Goal: Check status: Check status

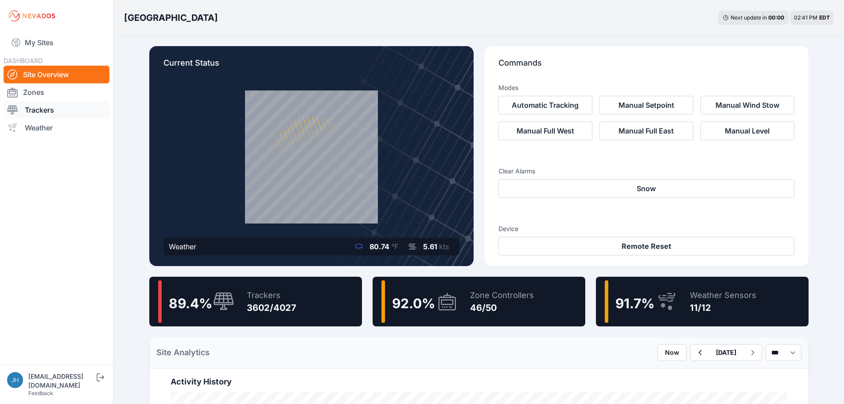
click at [48, 108] on link "Trackers" at bounding box center [57, 110] width 106 height 18
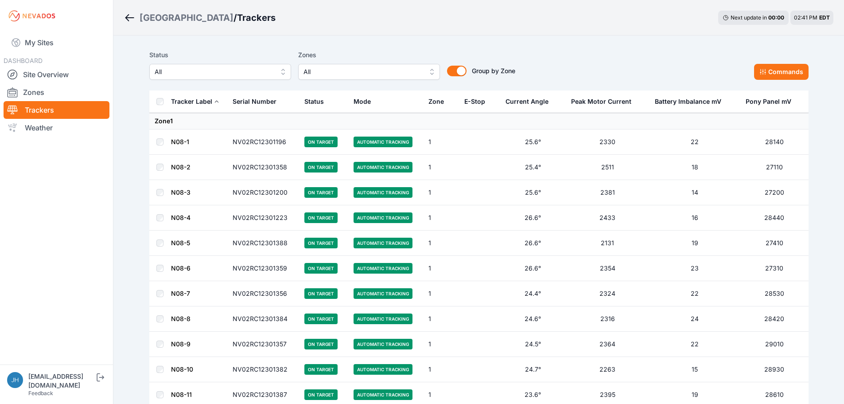
click at [430, 71] on button "All" at bounding box center [369, 72] width 142 height 16
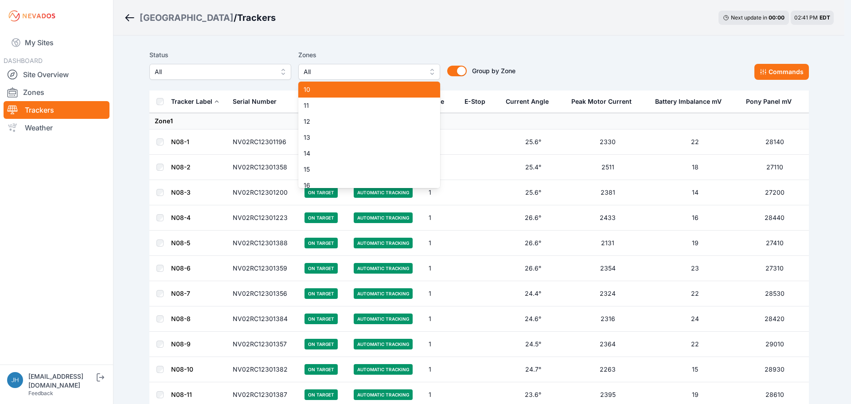
scroll to position [133, 0]
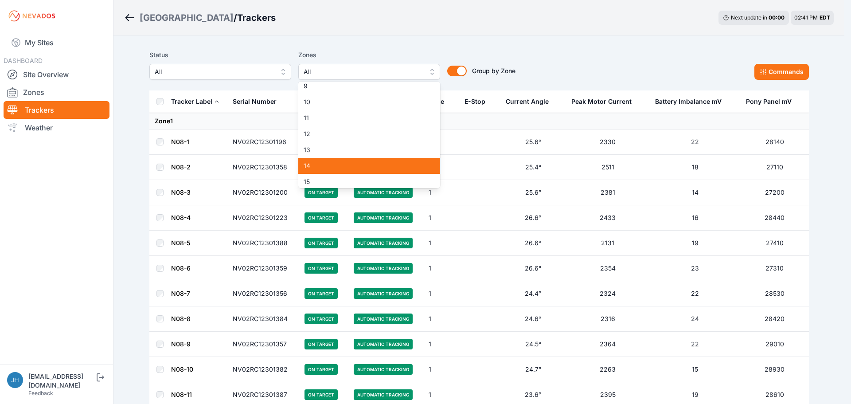
click at [373, 163] on span "14" at bounding box center [364, 165] width 121 height 9
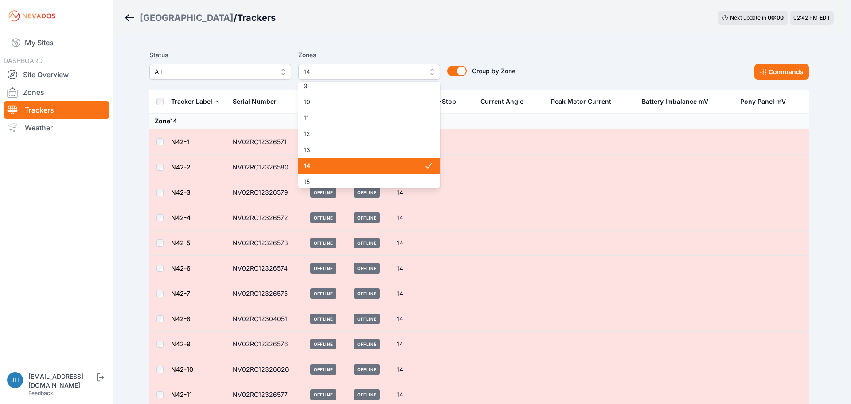
click at [395, 163] on span "14" at bounding box center [364, 165] width 121 height 9
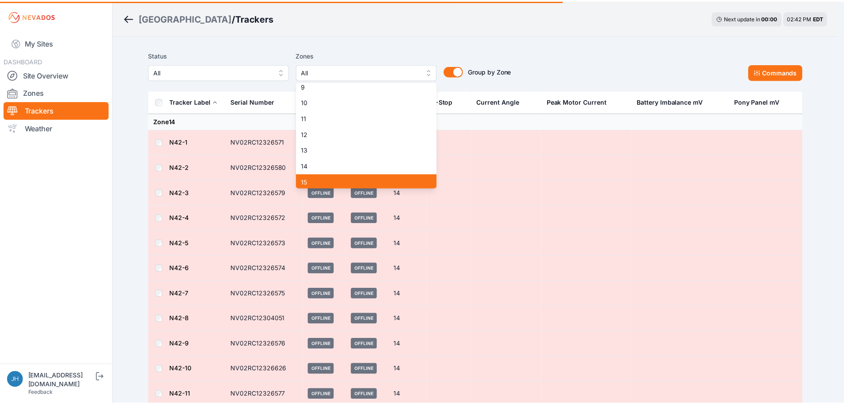
scroll to position [135, 0]
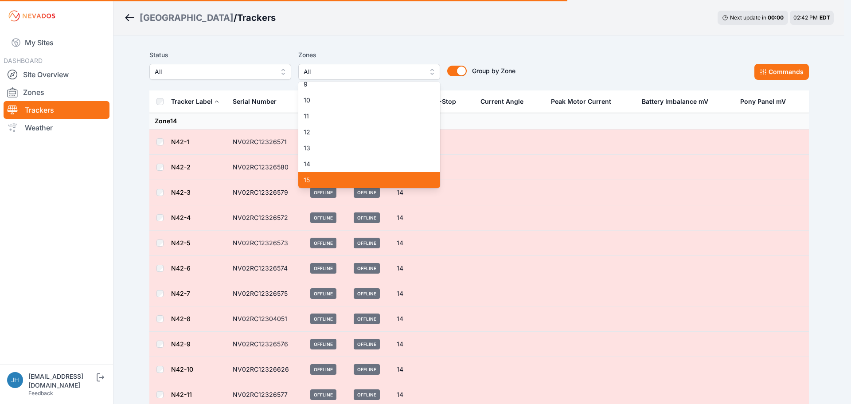
click at [393, 177] on div "15" at bounding box center [369, 180] width 142 height 16
click at [603, 54] on div "Status All Zones 15 1 2 3 4 5 6 7 8 9 10 11 12 13 14 15 16 17 18 19 20 21 22 23…" at bounding box center [478, 65] width 659 height 30
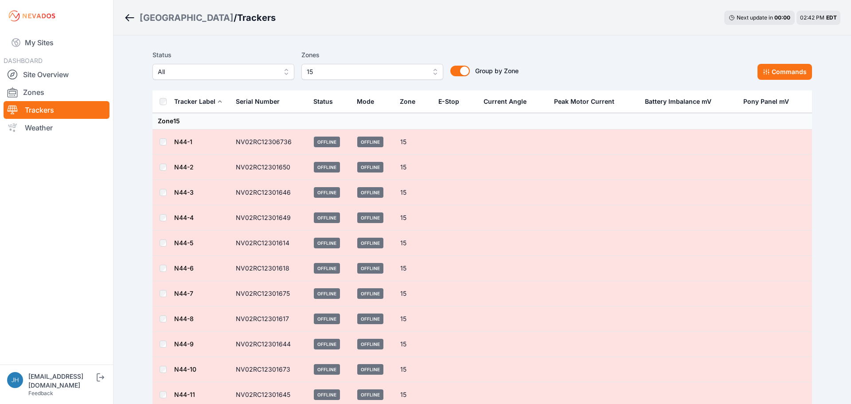
click at [431, 70] on button "15" at bounding box center [372, 72] width 142 height 16
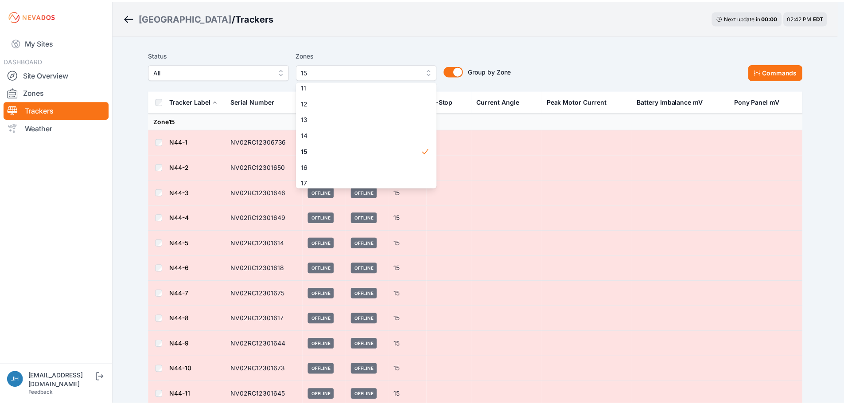
scroll to position [179, 0]
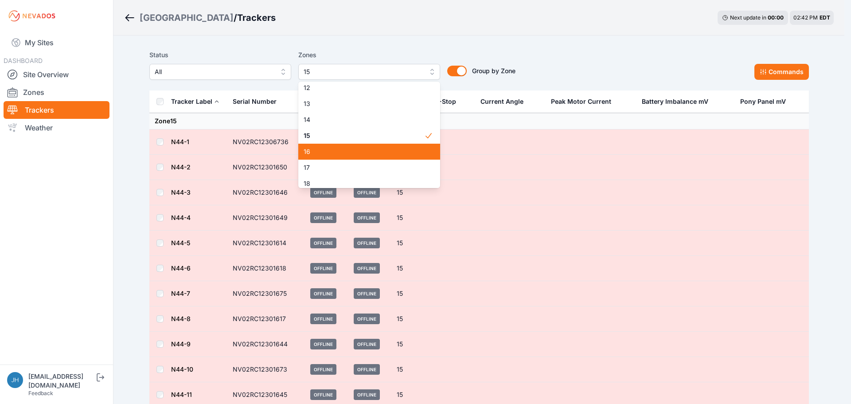
click at [382, 148] on span "16" at bounding box center [364, 151] width 121 height 9
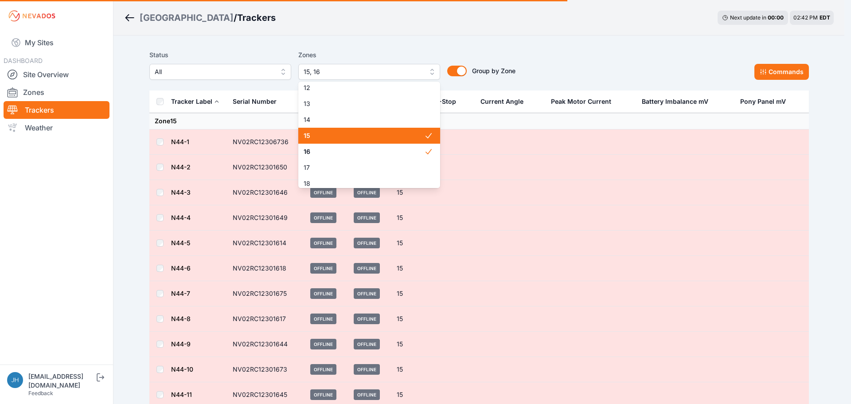
click at [389, 135] on span "15" at bounding box center [364, 135] width 121 height 9
click at [574, 69] on div "Status All Zones 16 1 2 3 4 5 6 7 8 9 10 11 12 13 14 15 16 17 18 19 20 21 22 23…" at bounding box center [478, 65] width 659 height 30
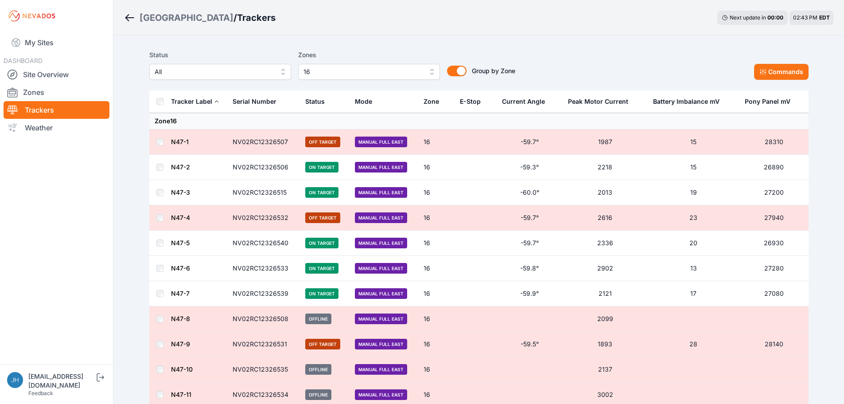
click at [502, 28] on div "[GEOGRAPHIC_DATA] / Trackers Next update in 00 : 00 02:43 PM EDT" at bounding box center [478, 17] width 731 height 35
